Goal: Find specific page/section: Find specific page/section

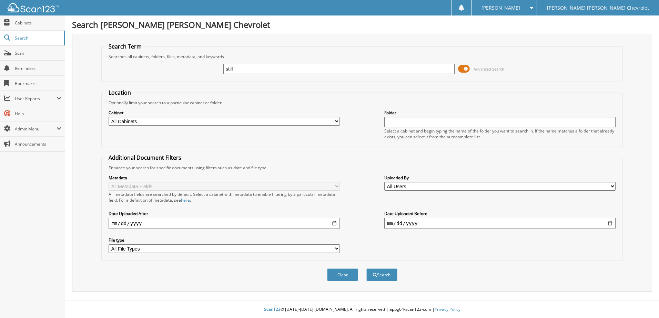
type input "still"
click at [366, 269] on button "Search" at bounding box center [381, 275] width 31 height 13
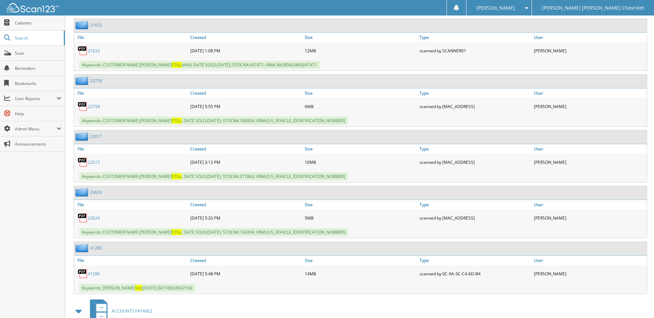
scroll to position [724, 0]
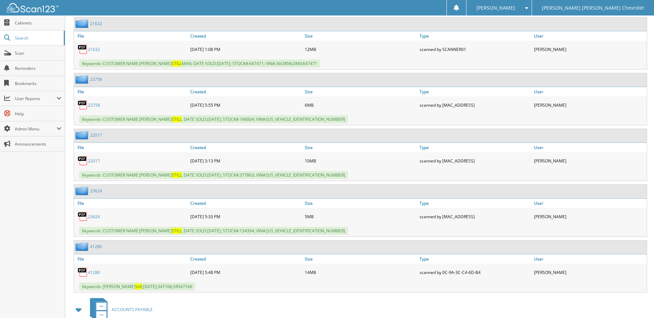
click at [91, 274] on link "41280" at bounding box center [94, 273] width 12 height 6
